Goal: Transaction & Acquisition: Download file/media

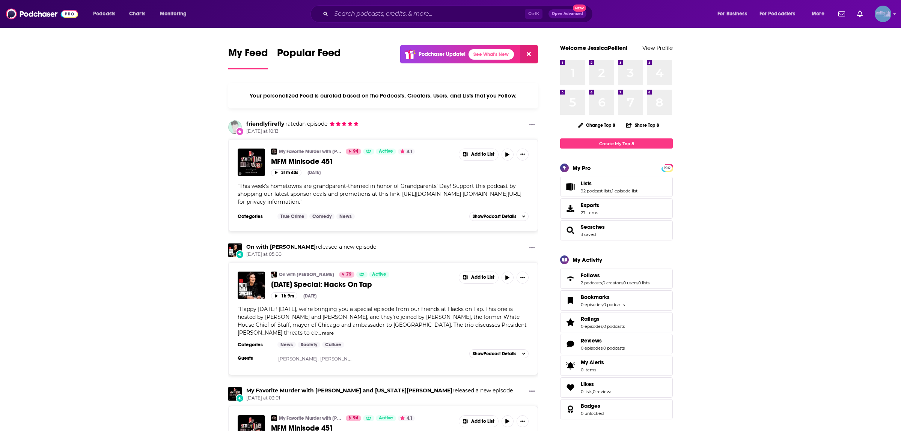
click at [880, 17] on img "Logged in as JessicaPellien" at bounding box center [883, 14] width 17 height 17
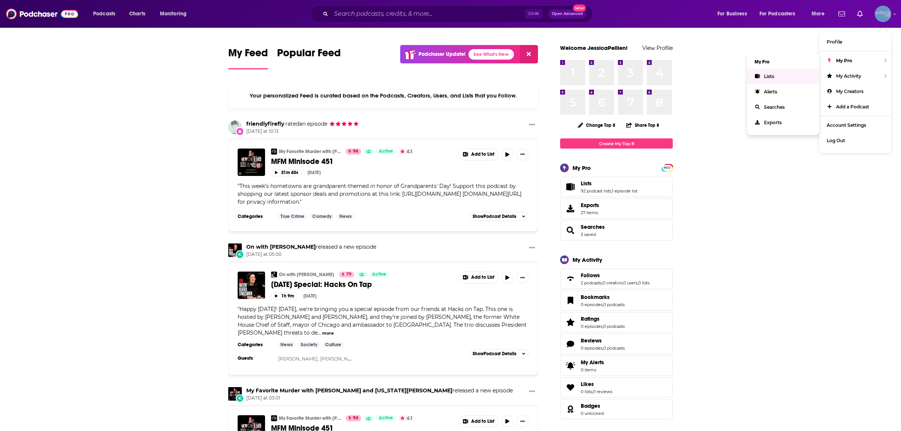
click at [798, 74] on link "Lists" at bounding box center [783, 76] width 72 height 15
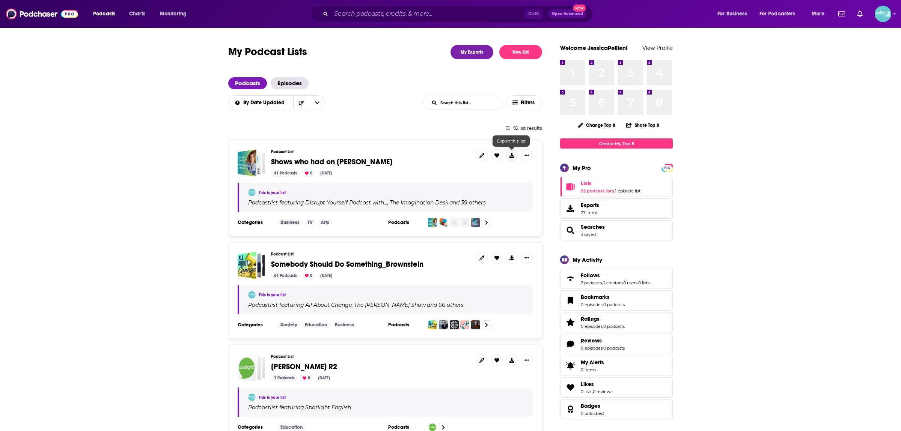
click at [509, 154] on button at bounding box center [512, 155] width 12 height 12
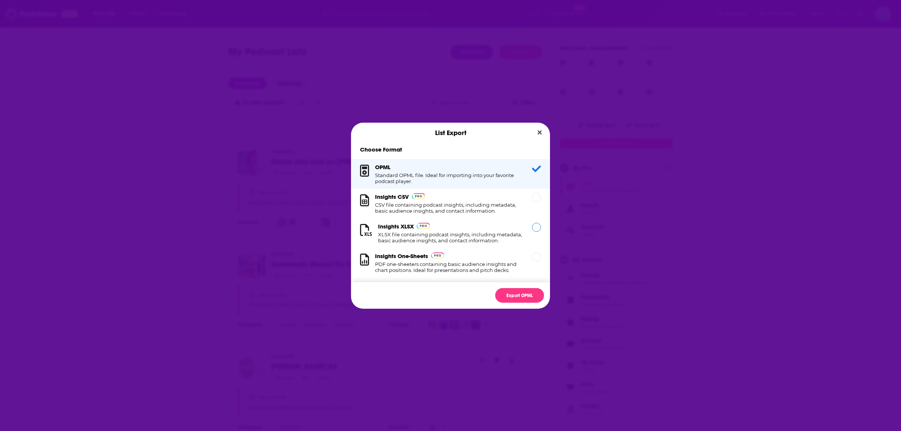
click at [539, 231] on div "Dialog" at bounding box center [536, 227] width 9 height 9
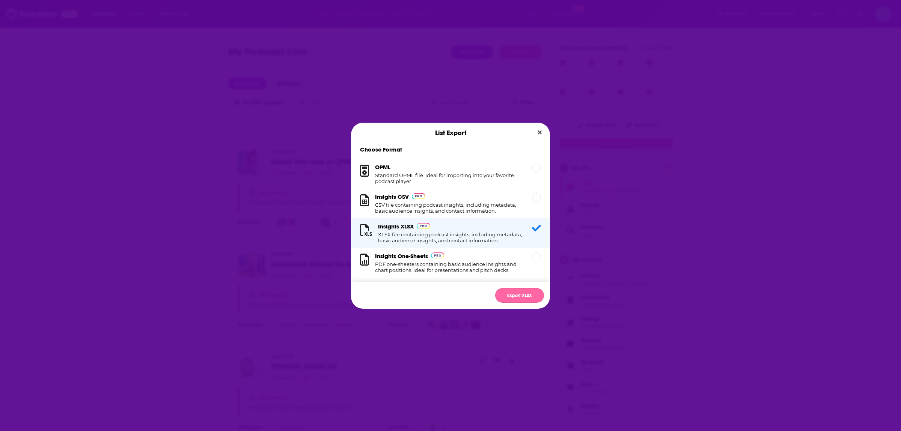
click at [518, 303] on button "Export XLSX" at bounding box center [519, 295] width 49 height 15
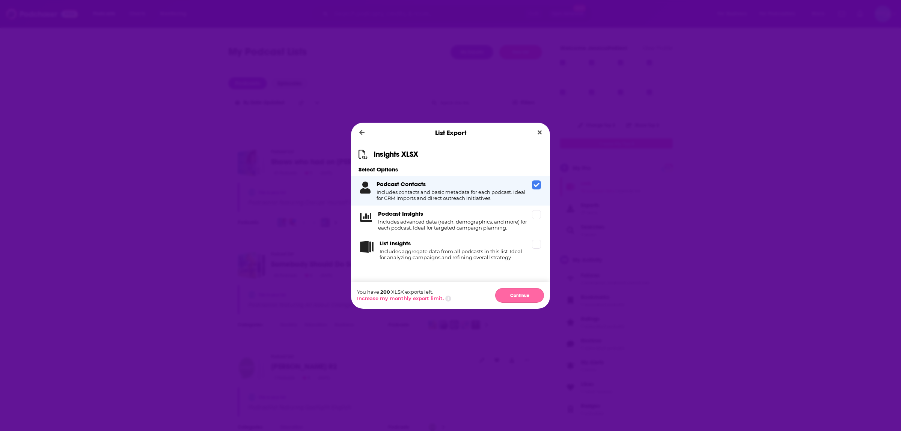
click at [519, 295] on button "Continue" at bounding box center [519, 295] width 49 height 15
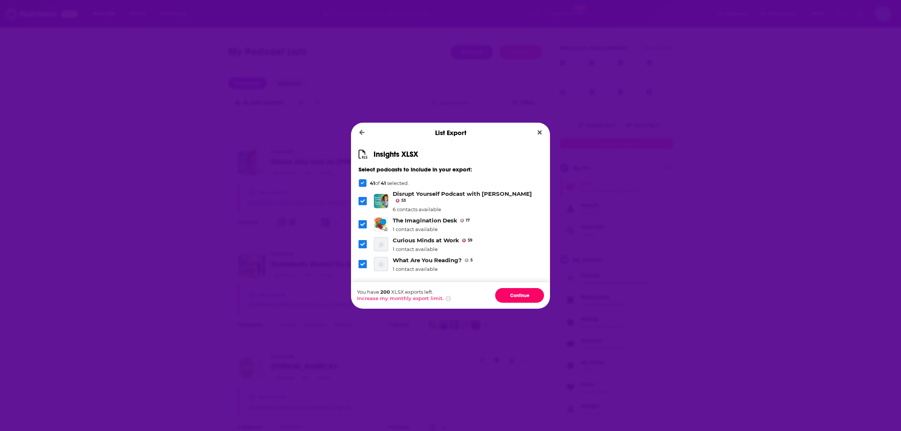
click at [519, 295] on button "Continue" at bounding box center [519, 295] width 49 height 15
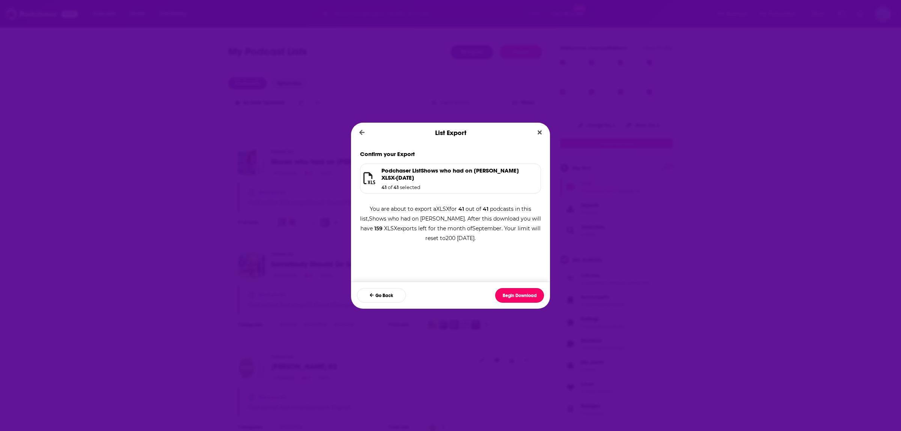
click at [519, 295] on button "Begin Download" at bounding box center [519, 295] width 49 height 15
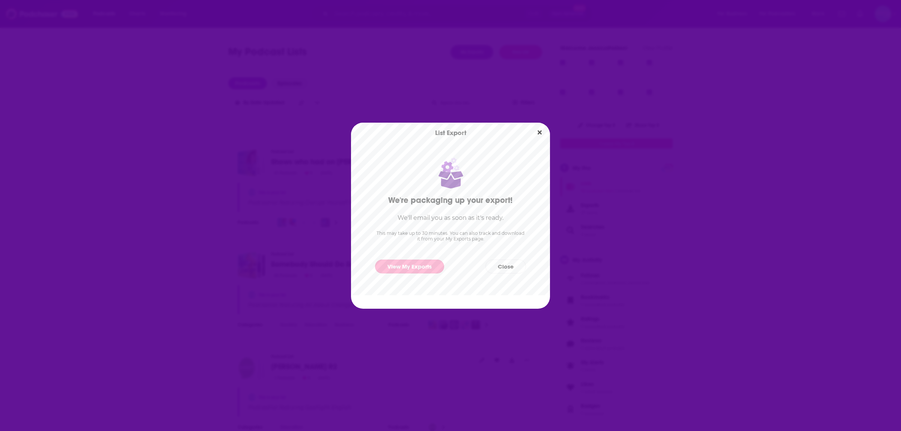
click at [408, 269] on link "View My Exports" at bounding box center [409, 267] width 69 height 14
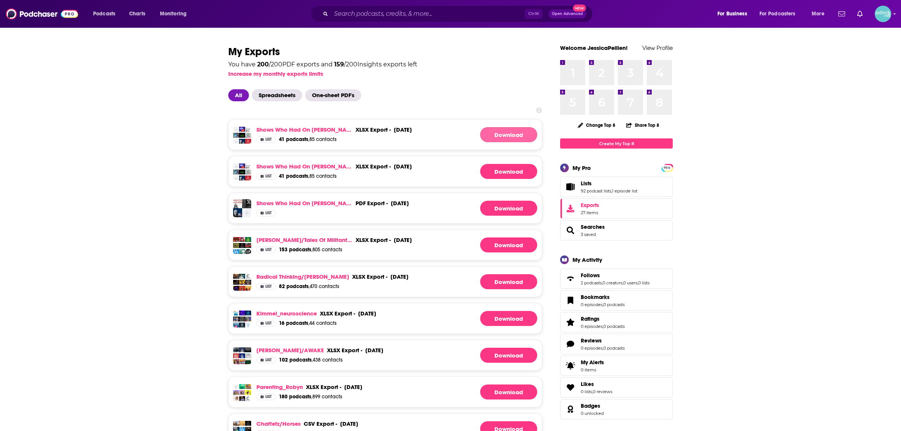
click at [501, 132] on link "Download" at bounding box center [508, 134] width 57 height 15
click at [498, 172] on link "Download" at bounding box center [508, 171] width 57 height 15
click at [681, 6] on div "Ctrl K Open Advanced New" at bounding box center [458, 13] width 501 height 17
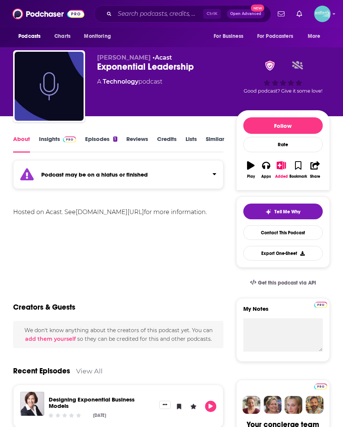
click at [48, 140] on link "Insights" at bounding box center [57, 143] width 37 height 17
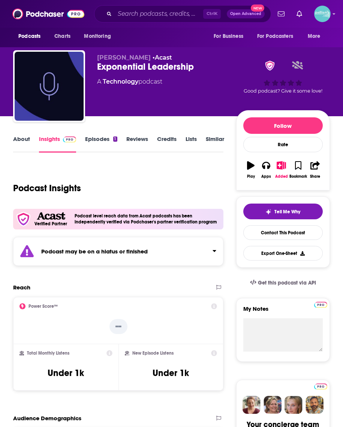
click at [94, 137] on link "Episodes 1" at bounding box center [101, 143] width 32 height 17
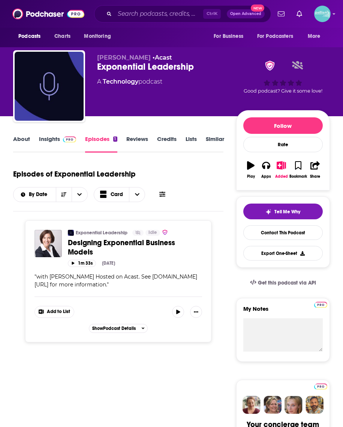
click at [156, 64] on div "Exponential Leadership" at bounding box center [166, 66] width 139 height 11
click at [122, 70] on div "Exponential Leadership" at bounding box center [166, 66] width 139 height 11
click at [25, 141] on link "About" at bounding box center [21, 143] width 17 height 17
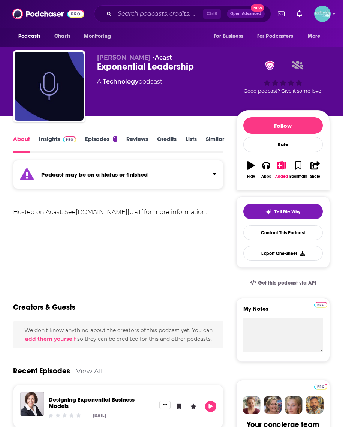
click at [131, 67] on div "Exponential Leadership" at bounding box center [166, 66] width 139 height 11
click at [145, 64] on div "Exponential Leadership" at bounding box center [166, 66] width 139 height 11
click at [152, 51] on div "Matthew Straub • Acast Exponential Leadership A Technology podcast Good podcast…" at bounding box center [171, 87] width 317 height 75
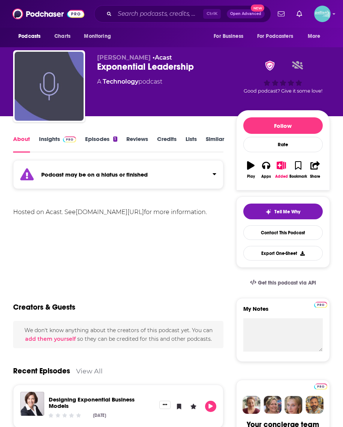
click at [64, 79] on img "Exponential Leadership" at bounding box center [49, 86] width 69 height 69
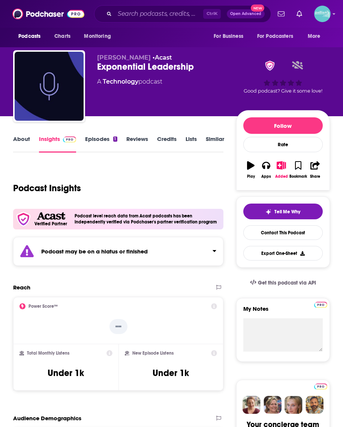
click at [92, 140] on link "Episodes 1" at bounding box center [101, 143] width 32 height 17
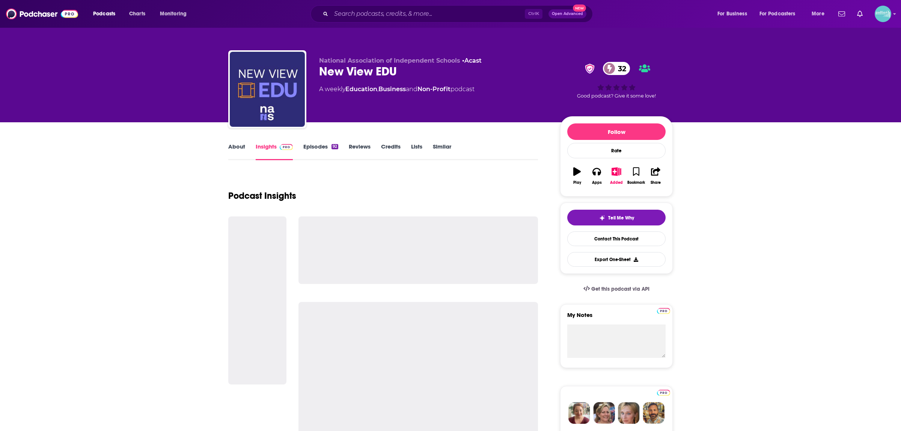
click at [232, 147] on link "About" at bounding box center [236, 151] width 17 height 17
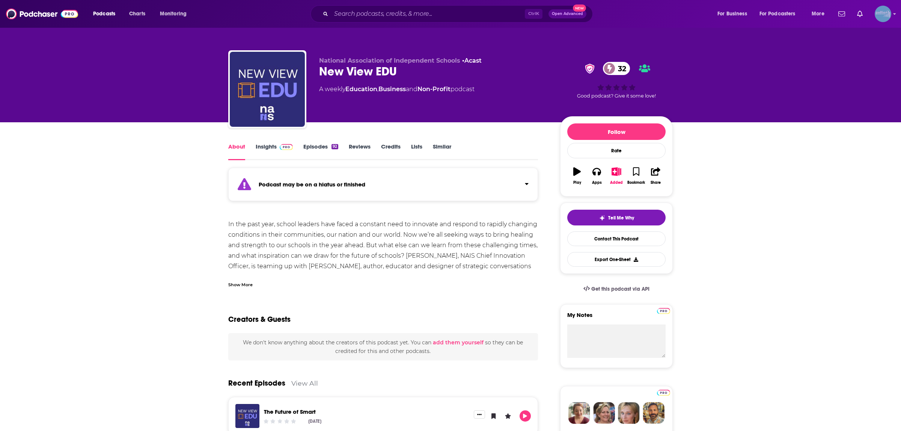
click at [880, 13] on img "Logged in as JessicaPellien" at bounding box center [883, 14] width 17 height 17
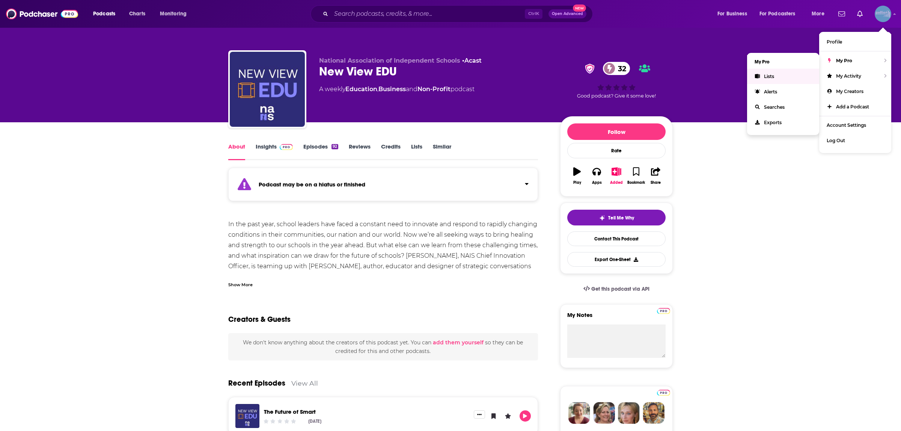
click at [775, 77] on link "Lists" at bounding box center [783, 76] width 72 height 15
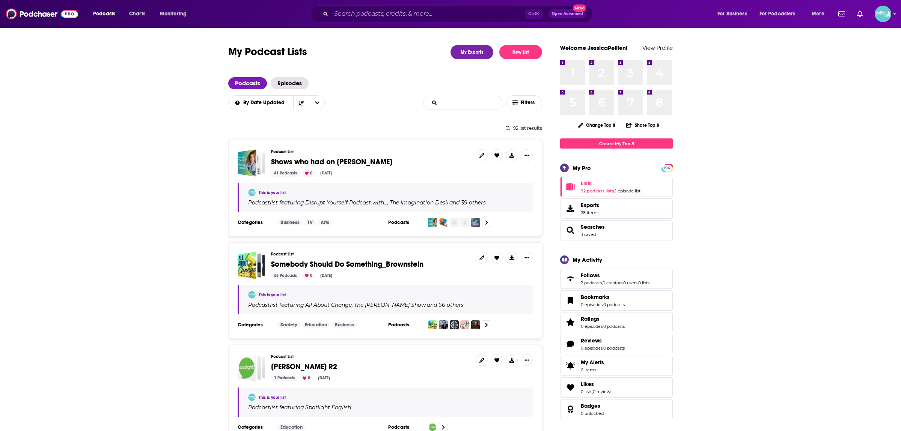
click at [470, 102] on input "List Search Input" at bounding box center [462, 103] width 78 height 14
type input "assembling"
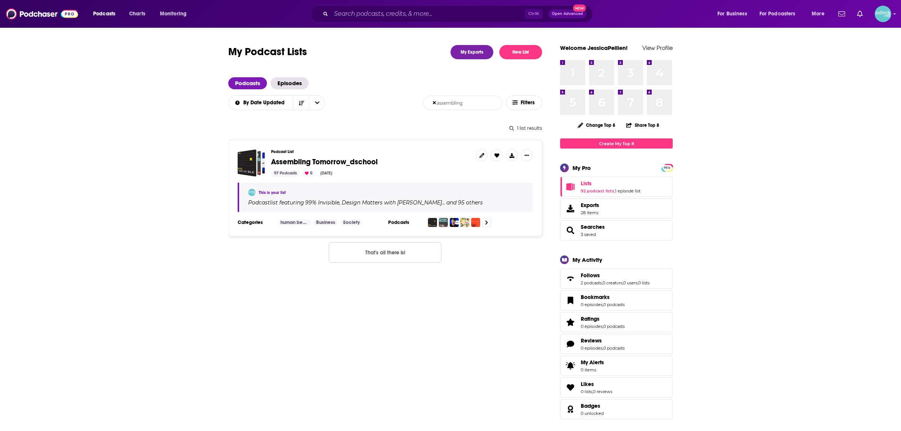
click at [305, 164] on span "Assembling Tomorrow_dschool" at bounding box center [324, 161] width 107 height 9
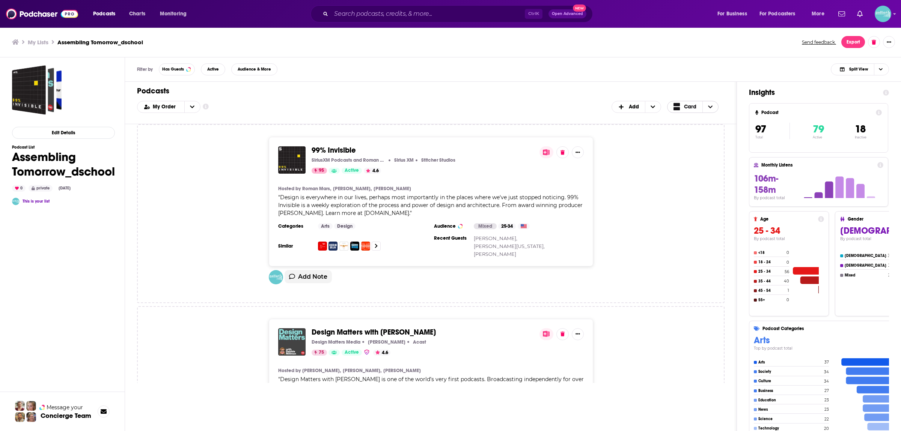
click at [709, 106] on icon "Choose View" at bounding box center [710, 106] width 5 height 3
click at [687, 131] on span "Table" at bounding box center [697, 131] width 30 height 4
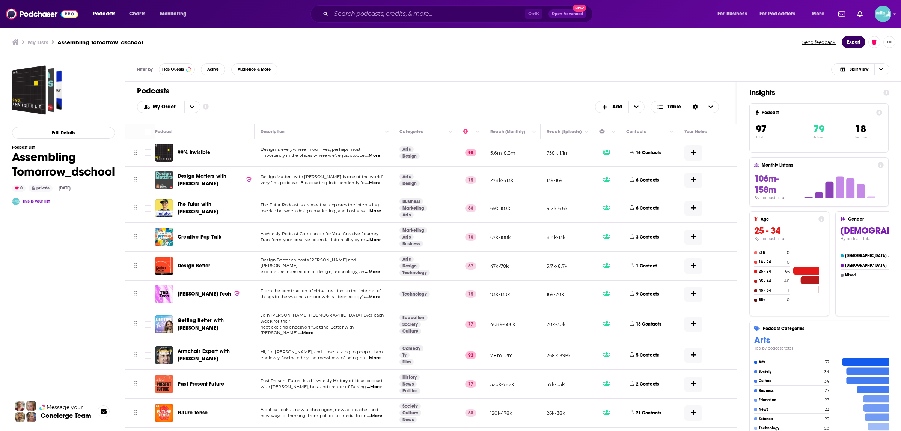
click at [850, 40] on button "Export" at bounding box center [853, 42] width 24 height 12
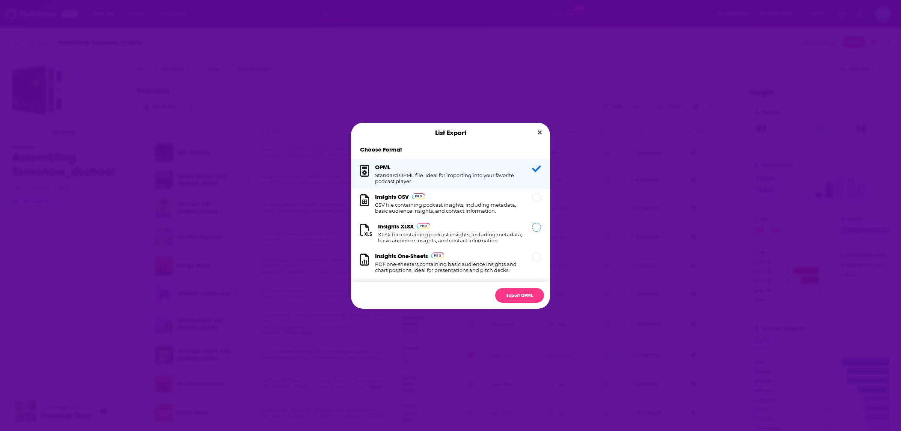
click at [538, 231] on div "Dialog" at bounding box center [536, 227] width 9 height 9
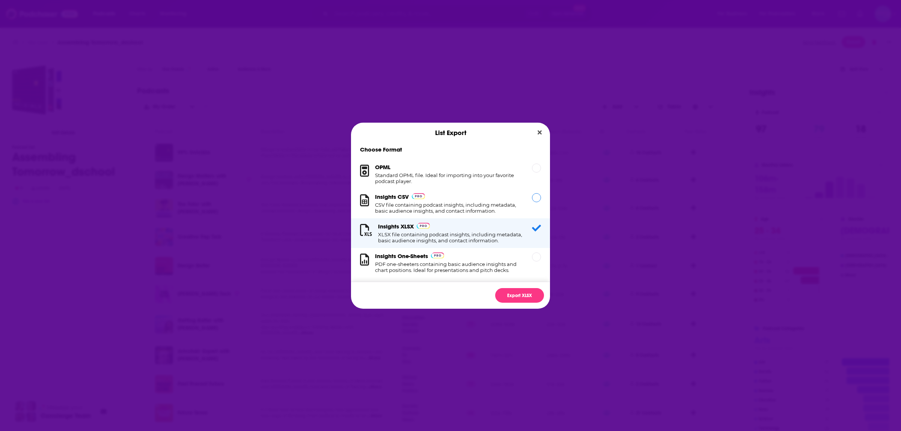
click at [539, 195] on div "Dialog" at bounding box center [536, 197] width 9 height 9
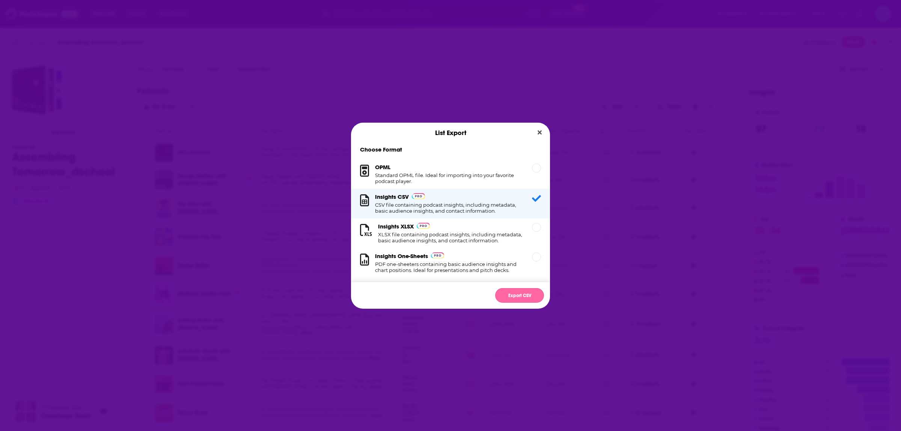
click at [524, 295] on button "Export CSV" at bounding box center [519, 295] width 49 height 15
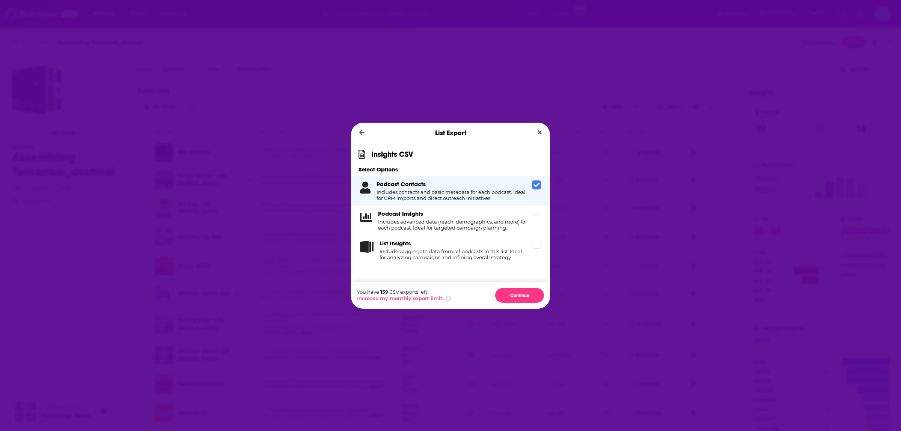
click at [540, 217] on span "Dialog" at bounding box center [536, 214] width 9 height 9
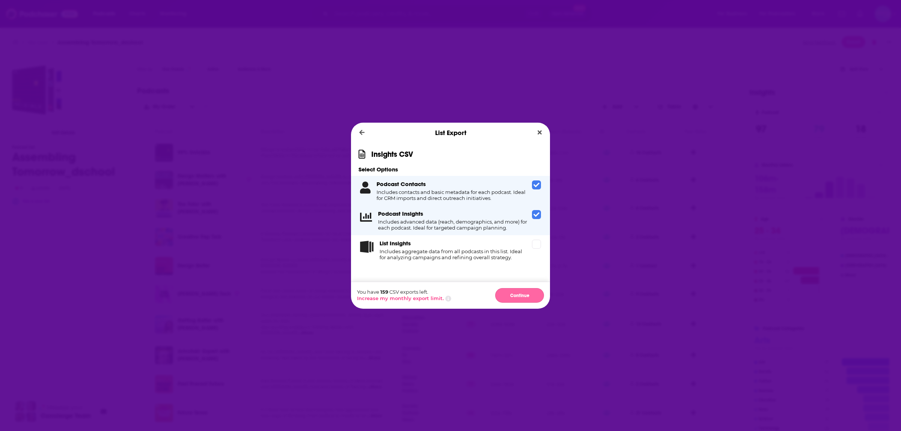
click at [519, 297] on button "Continue" at bounding box center [519, 295] width 49 height 15
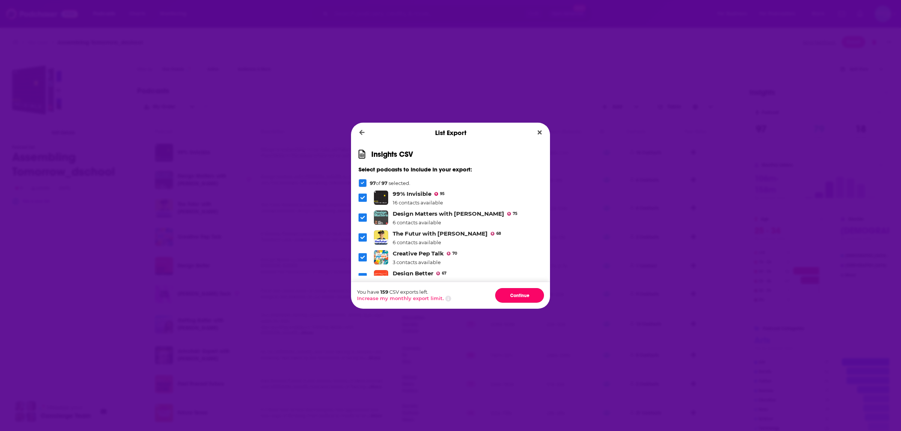
click at [519, 297] on button "Continue" at bounding box center [519, 295] width 49 height 15
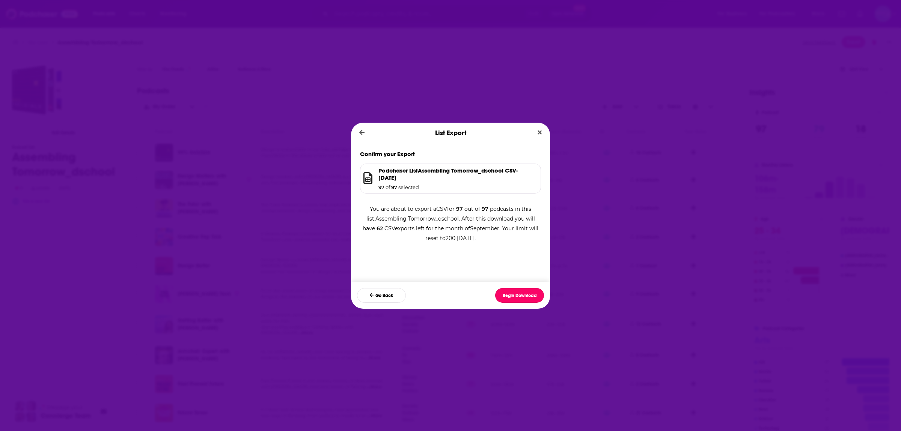
click at [519, 297] on button "Begin Download" at bounding box center [519, 295] width 49 height 15
